Goal: Task Accomplishment & Management: Manage account settings

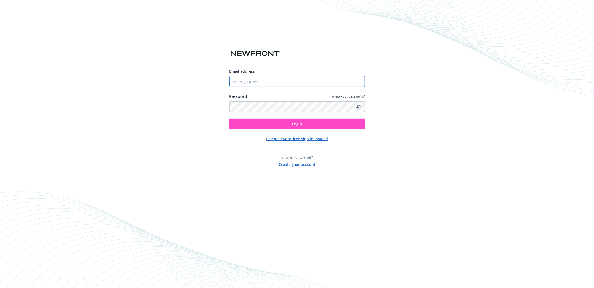
type input "[EMAIL_ADDRESS][DOMAIN_NAME]"
click at [258, 123] on button "Login" at bounding box center [296, 124] width 135 height 11
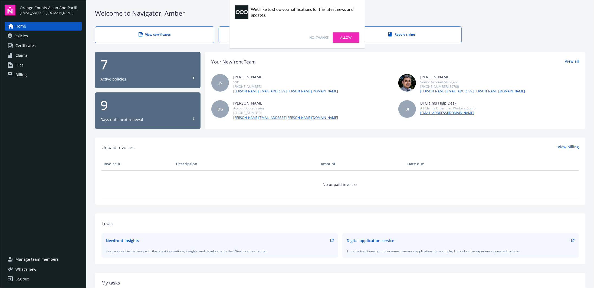
click at [314, 38] on link "No, thanks" at bounding box center [319, 37] width 19 height 5
